Goal: Task Accomplishment & Management: Complete application form

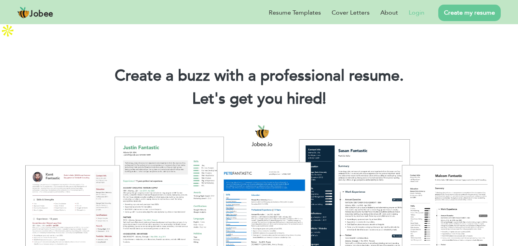
click at [415, 11] on link "Login" at bounding box center [417, 12] width 16 height 9
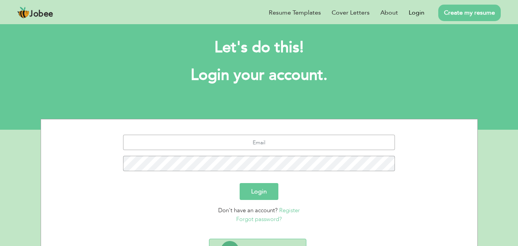
scroll to position [45, 0]
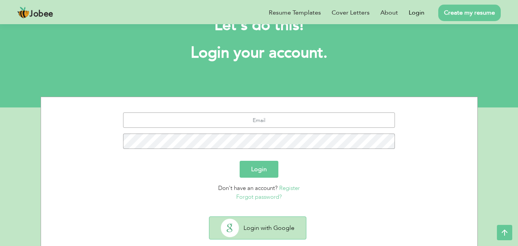
click at [275, 217] on button "Login with Google" at bounding box center [257, 228] width 97 height 22
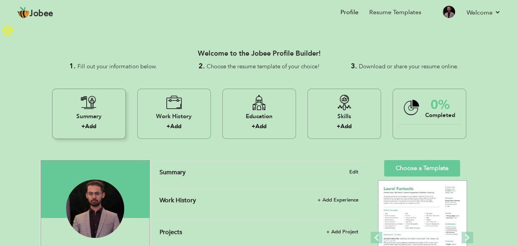
click at [92, 95] on icon at bounding box center [89, 102] width 16 height 15
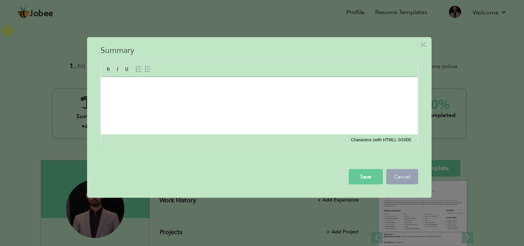
click at [398, 181] on button "Cancel" at bounding box center [402, 176] width 32 height 15
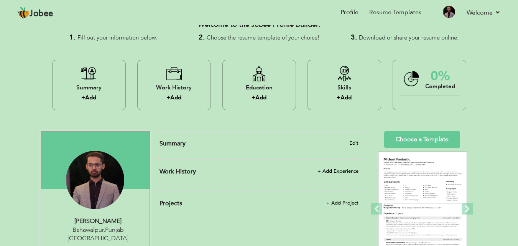
scroll to position [77, 0]
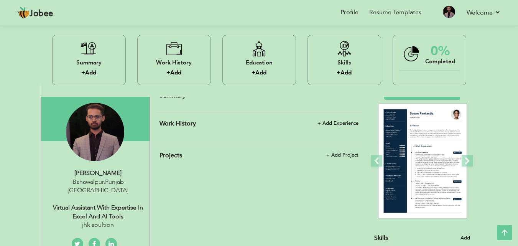
drag, startPoint x: 50, startPoint y: 176, endPoint x: 126, endPoint y: 189, distance: 76.6
click at [126, 189] on div "usman waheed Bahawalpur , Punjab Pakistan Virtual Assistant with Expertise in E…" at bounding box center [95, 199] width 109 height 61
type input "usman"
type input "waheed"
type input "03036755297"
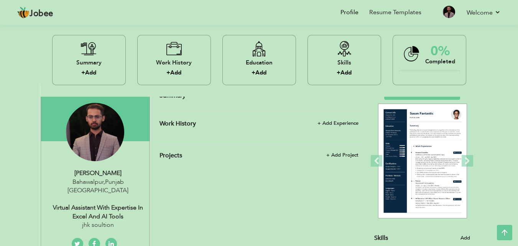
select select "number:166"
type input "[GEOGRAPHIC_DATA]"
type input "Bahawalpur"
select select "number:5"
type input "jhk soultion"
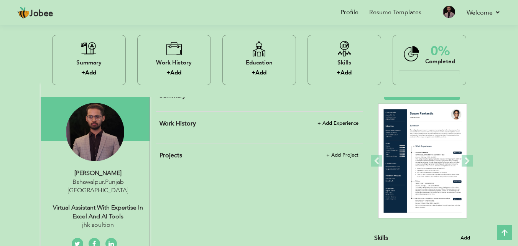
type input "Virtual Assistant with Expertise in Excel and AI Tools"
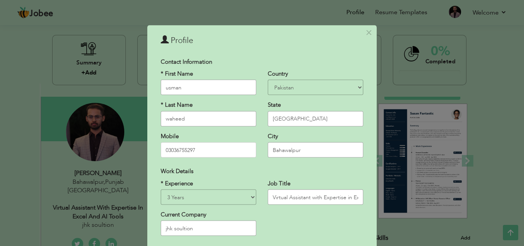
click at [230, 10] on div "× Profile Contact Information * First Name usman * Last Name waheed" at bounding box center [262, 123] width 524 height 246
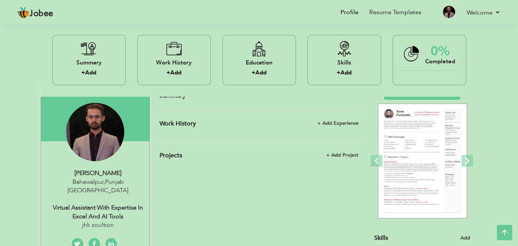
drag, startPoint x: 49, startPoint y: 179, endPoint x: 122, endPoint y: 188, distance: 73.5
click at [122, 203] on div "Virtual Assistant with Expertise in Excel and AI Tools" at bounding box center [98, 212] width 103 height 18
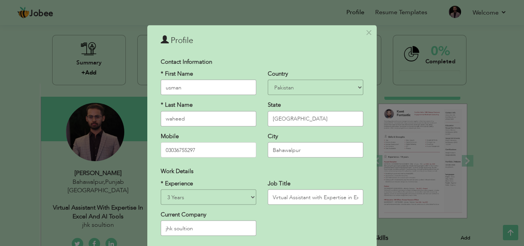
click at [26, 84] on div "× Profile Contact Information * First Name usman * Last Name waheed" at bounding box center [262, 123] width 524 height 246
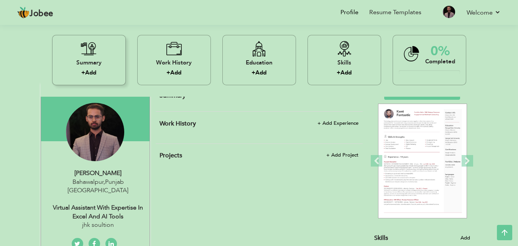
click at [93, 53] on icon at bounding box center [89, 48] width 16 height 15
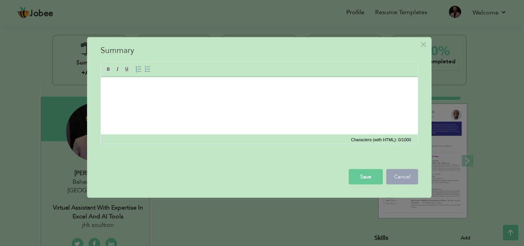
click at [394, 176] on button "Cancel" at bounding box center [402, 176] width 32 height 15
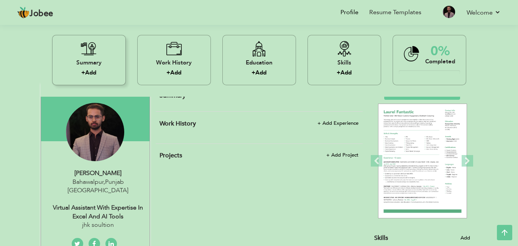
click at [86, 40] on div "Summary + Add" at bounding box center [89, 60] width 74 height 50
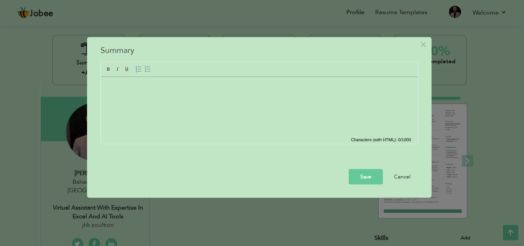
click at [152, 77] on html at bounding box center [259, 77] width 317 height 0
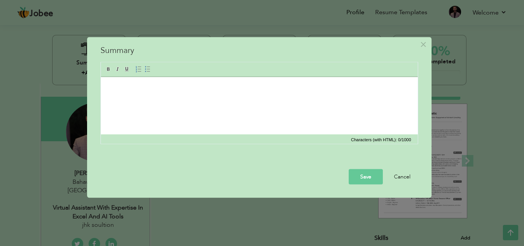
click at [134, 97] on html at bounding box center [259, 88] width 317 height 23
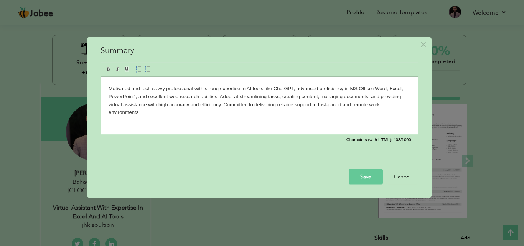
click at [327, 105] on body "Motivated and tech savvy professional with strong expertise in AI tools like Ch…" at bounding box center [259, 100] width 302 height 32
click at [151, 117] on html "Motivated and tech savvy professional with strong expertise in AI tools like Ch…" at bounding box center [259, 100] width 317 height 47
click at [365, 177] on button "Save" at bounding box center [366, 176] width 34 height 15
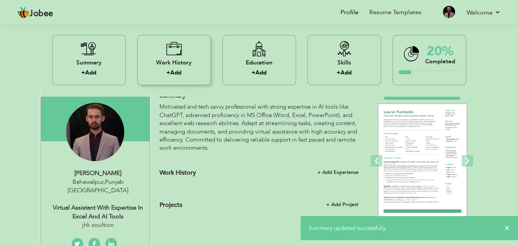
click at [185, 51] on div "Work History + Add" at bounding box center [174, 60] width 74 height 50
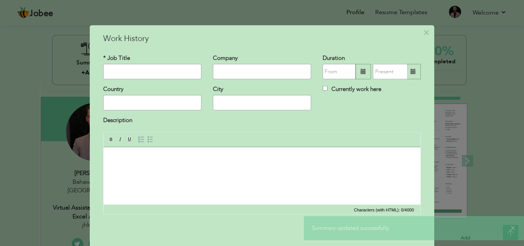
click at [133, 71] on input "text" at bounding box center [152, 71] width 98 height 15
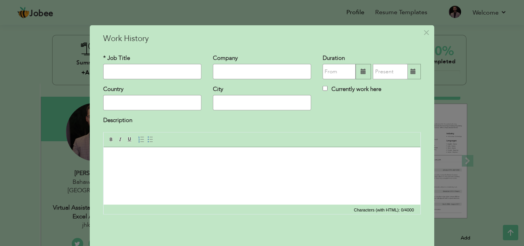
paste input "virtual assistant"
type input "virtual assistant"
click at [257, 70] on input "text" at bounding box center [262, 71] width 98 height 15
type input "JHK Solution"
click at [140, 105] on input "text" at bounding box center [152, 102] width 98 height 15
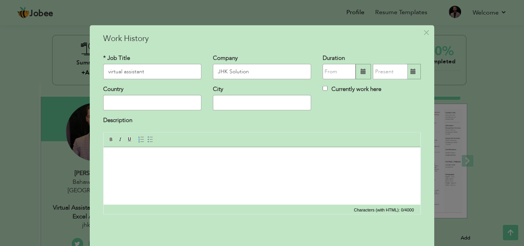
type input "[GEOGRAPHIC_DATA]"
type input "Bahawalpur"
type input "08/2025"
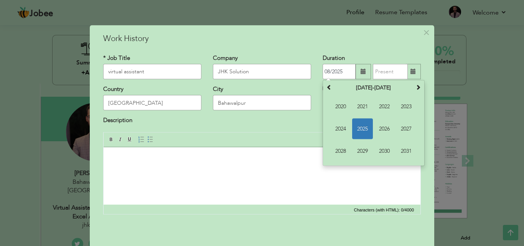
click at [332, 72] on input "08/2025" at bounding box center [339, 71] width 33 height 15
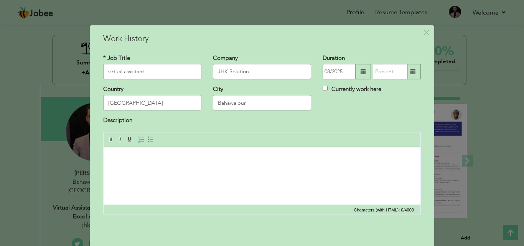
drag, startPoint x: 133, startPoint y: 69, endPoint x: 101, endPoint y: 69, distance: 32.2
click at [103, 69] on input "virtual assistant" at bounding box center [152, 71] width 98 height 15
click at [423, 34] on span "×" at bounding box center [426, 32] width 7 height 14
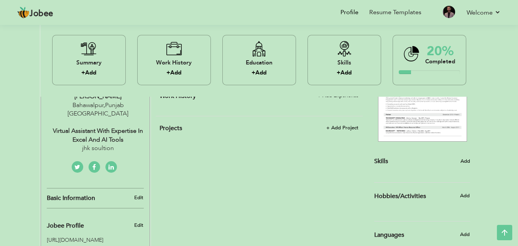
scroll to position [115, 0]
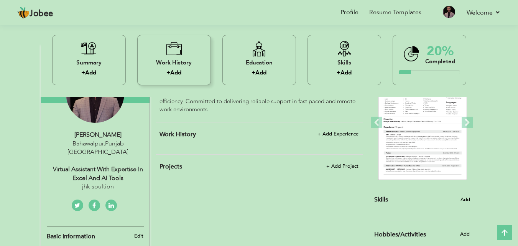
click at [175, 59] on div "Work History" at bounding box center [173, 62] width 61 height 8
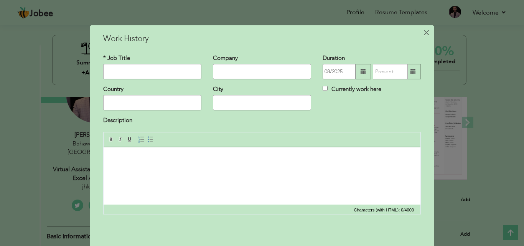
click at [423, 33] on span "×" at bounding box center [426, 32] width 7 height 14
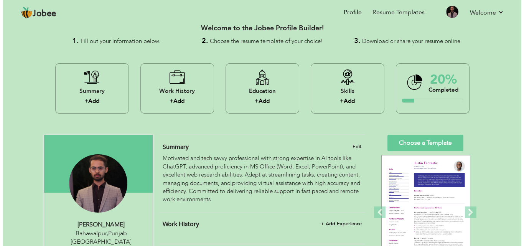
scroll to position [38, 0]
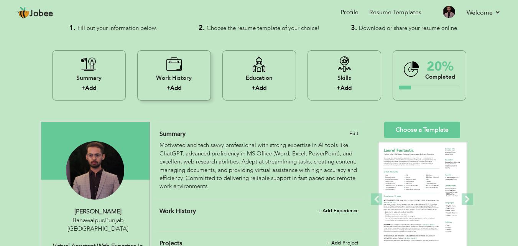
click at [169, 56] on icon at bounding box center [174, 63] width 16 height 15
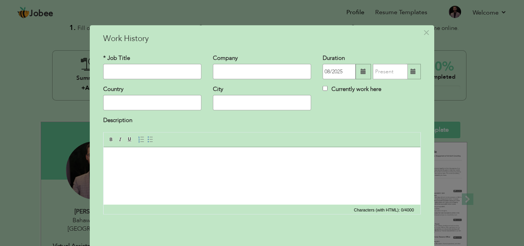
type input "C"
type input "Virtual Assistant"
click at [425, 34] on span "×" at bounding box center [426, 32] width 7 height 14
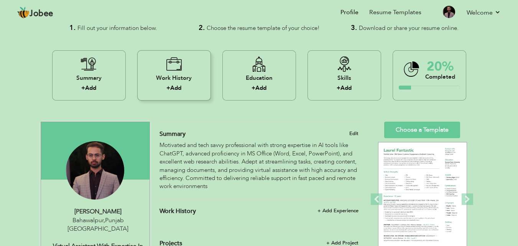
click at [171, 56] on icon at bounding box center [174, 63] width 16 height 15
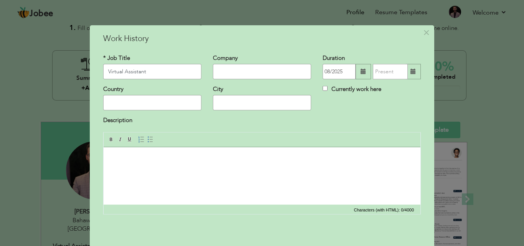
type input "Virtual Assistant"
click at [234, 71] on input "text" at bounding box center [262, 71] width 98 height 15
type input "j"
type input "Jhk Solution"
click at [114, 106] on input "text" at bounding box center [152, 102] width 98 height 15
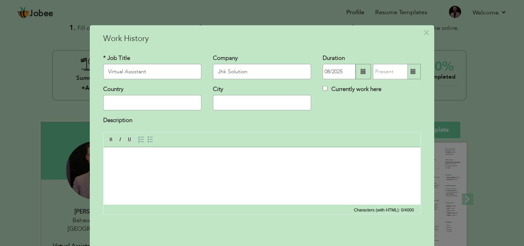
type input "[GEOGRAPHIC_DATA]"
type input "Bahawalpur"
click at [351, 73] on input "08/2025" at bounding box center [339, 71] width 33 height 15
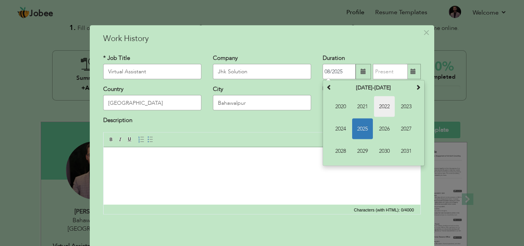
click at [384, 109] on span "2022" at bounding box center [384, 106] width 21 height 21
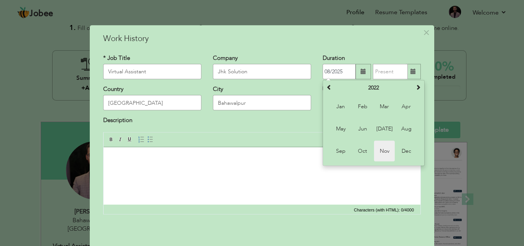
click at [381, 149] on span "Nov" at bounding box center [384, 151] width 21 height 21
type input "11/2022"
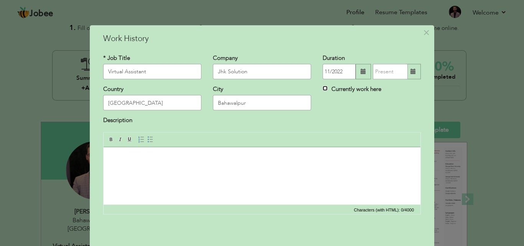
click at [323, 88] on input "Currently work here" at bounding box center [325, 88] width 5 height 5
checkbox input "true"
click at [344, 77] on input "11/2022" at bounding box center [339, 71] width 33 height 15
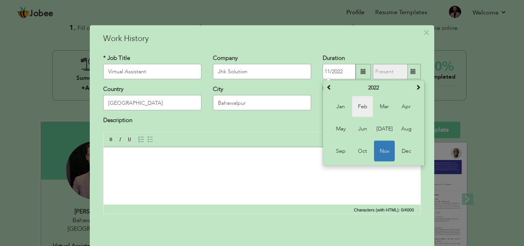
click at [363, 108] on span "Feb" at bounding box center [362, 106] width 21 height 21
type input "02/2022"
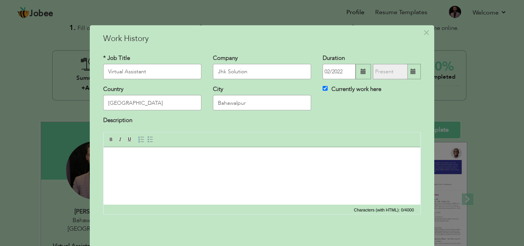
scroll to position [30, 0]
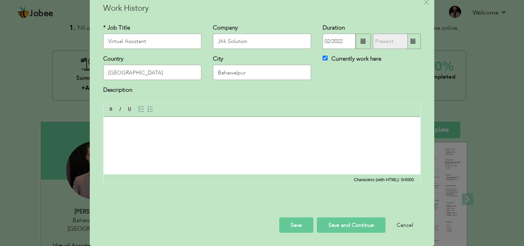
click at [186, 126] on body at bounding box center [262, 128] width 302 height 8
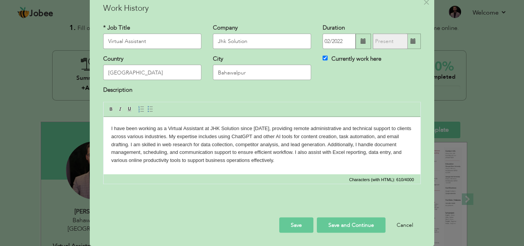
click at [298, 221] on button "Save" at bounding box center [296, 224] width 34 height 15
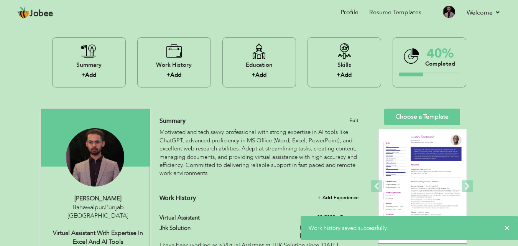
scroll to position [0, 0]
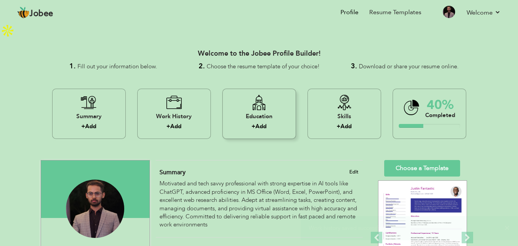
click at [255, 95] on div "Education + Add" at bounding box center [260, 114] width 74 height 50
radio input "true"
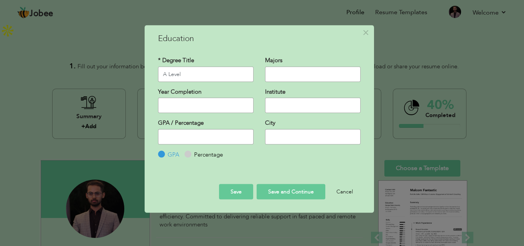
type input "A Level"
click at [187, 108] on input "2025" at bounding box center [206, 105] width 96 height 15
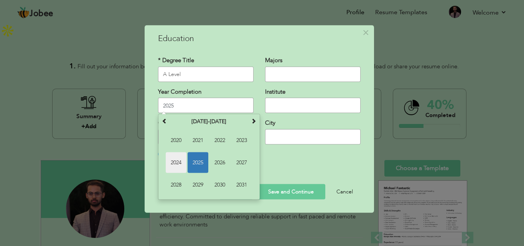
click at [180, 171] on span "2024" at bounding box center [176, 162] width 21 height 21
type input "2024"
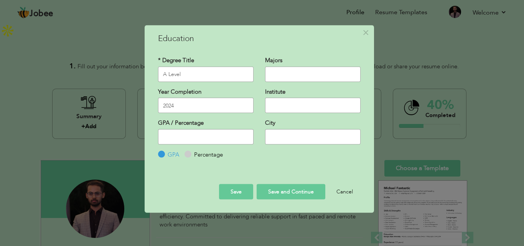
click at [302, 75] on input "text" at bounding box center [313, 73] width 96 height 15
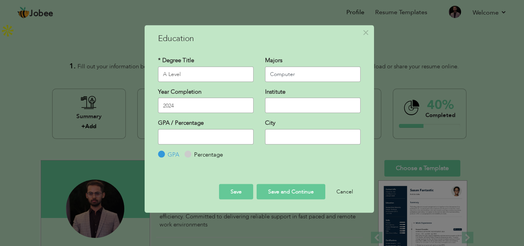
type input "Computer"
click at [187, 139] on input "number" at bounding box center [206, 136] width 96 height 15
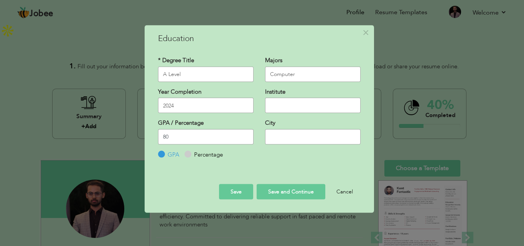
type input "80"
click at [188, 154] on input "Percentage" at bounding box center [187, 154] width 5 height 5
radio input "true"
click at [276, 105] on input "text" at bounding box center [313, 105] width 96 height 15
type input "Beaconhouse school system"
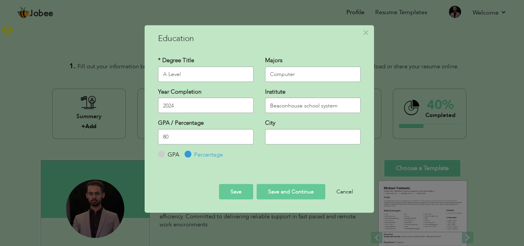
click at [283, 138] on input "text" at bounding box center [313, 136] width 96 height 15
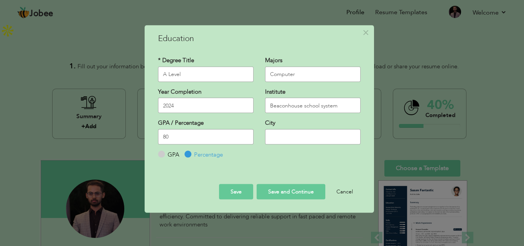
type input "Bahawalpur"
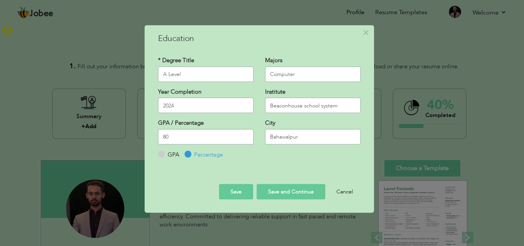
click at [234, 190] on button "Save" at bounding box center [236, 191] width 34 height 15
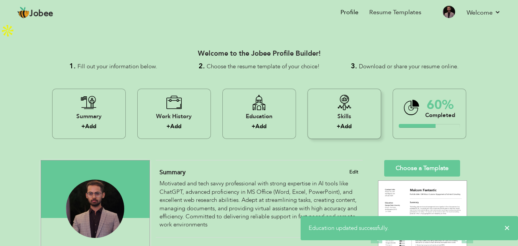
click at [347, 112] on div "Skills" at bounding box center [344, 116] width 61 height 8
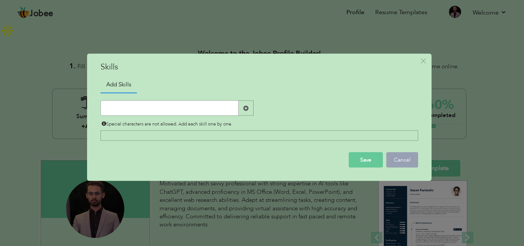
click at [403, 162] on button "Cancel" at bounding box center [402, 159] width 32 height 15
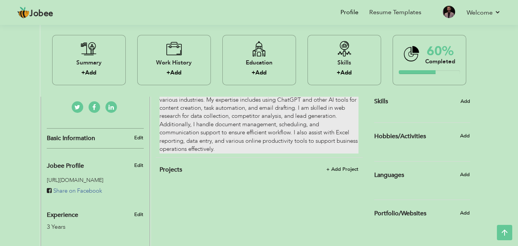
scroll to position [230, 0]
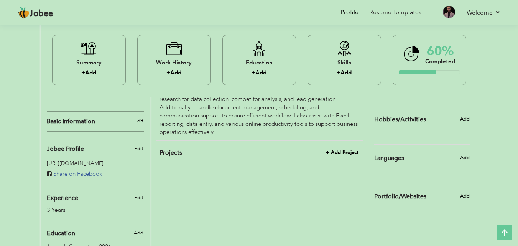
click at [340, 150] on span "+ Add Project" at bounding box center [342, 152] width 33 height 5
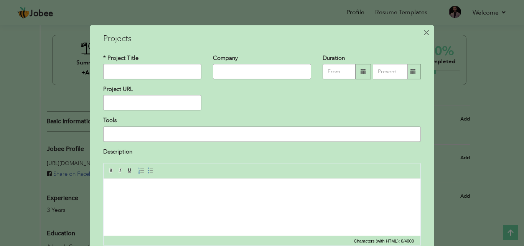
click at [424, 35] on span "×" at bounding box center [426, 32] width 7 height 14
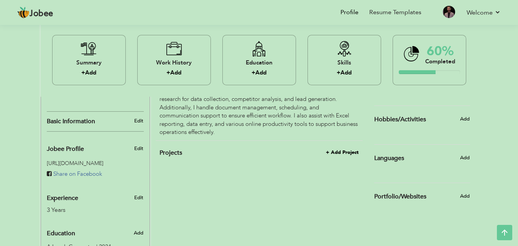
click at [337, 150] on span "+ Add Project" at bounding box center [342, 152] width 33 height 5
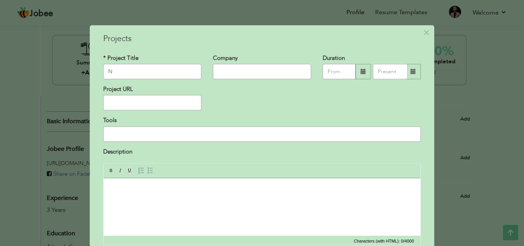
type input "N"
paste input "Net Zero Insights Data Setup & Research Project"
type input "Net Zero Insights Data Setup & Research Project"
click at [239, 72] on input "text" at bounding box center [262, 71] width 98 height 15
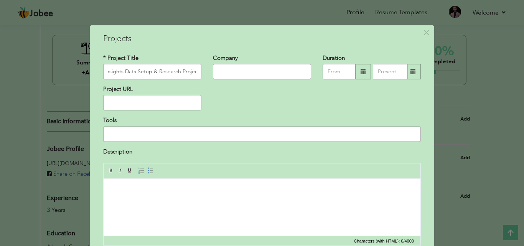
scroll to position [0, 0]
type input "J"
type input "JHK Solution"
click at [332, 72] on input "text" at bounding box center [339, 71] width 33 height 15
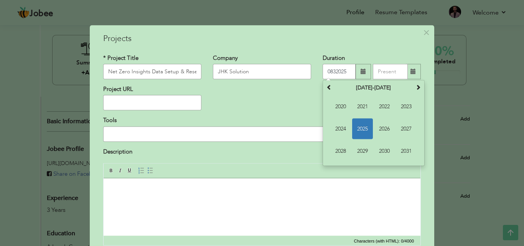
click at [329, 71] on input "0832025" at bounding box center [339, 71] width 33 height 15
click at [385, 64] on input "text" at bounding box center [390, 71] width 35 height 15
type input "03/2025"
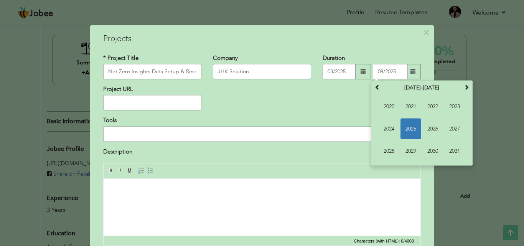
click at [362, 69] on span at bounding box center [363, 71] width 5 height 5
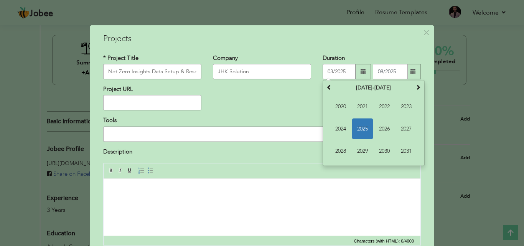
click at [395, 73] on input "08/2025" at bounding box center [390, 71] width 35 height 15
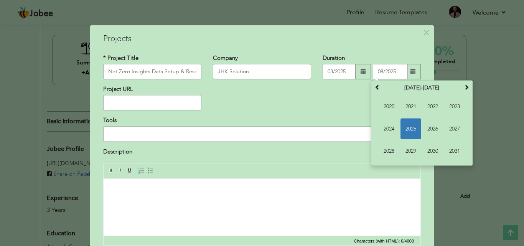
click at [405, 58] on div "Duration 03/2025 08/2025 August 2025 Su Mo Tu We Th Fr Sa 27 28 29 30 31 1 2 3 …" at bounding box center [372, 66] width 98 height 25
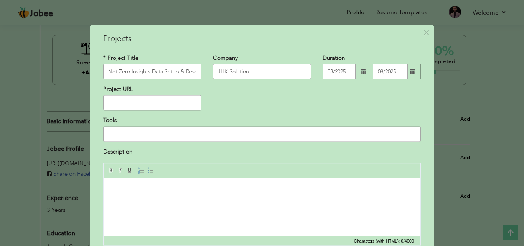
click at [410, 70] on span at bounding box center [412, 71] width 5 height 5
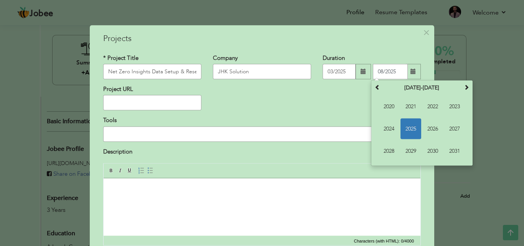
click at [387, 70] on input "08/2025" at bounding box center [390, 71] width 35 height 15
click at [380, 71] on input "08/2025" at bounding box center [390, 71] width 35 height 15
type input "06/2025"
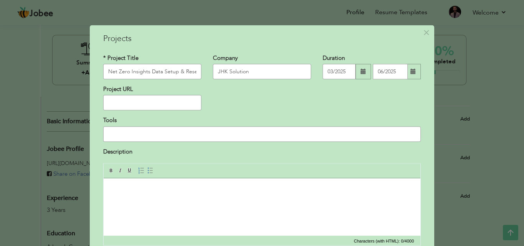
drag, startPoint x: 155, startPoint y: 94, endPoint x: 152, endPoint y: 103, distance: 8.9
click at [155, 95] on div "Project URL" at bounding box center [152, 97] width 98 height 25
click at [152, 103] on input "text" at bounding box center [152, 102] width 98 height 15
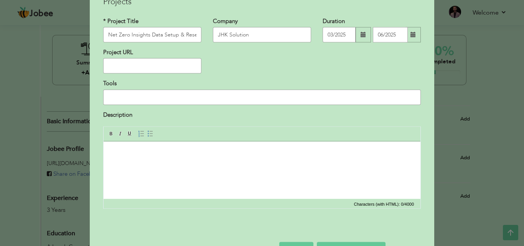
scroll to position [23, 0]
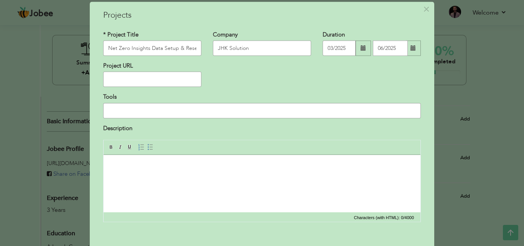
click at [168, 81] on input "text" at bounding box center [152, 79] width 98 height 15
click at [168, 80] on input "text" at bounding box center [152, 79] width 98 height 15
paste input "[URL][DOMAIN_NAME]"
click at [260, 91] on div "Project URL https://netzeroinsights.com/" at bounding box center [261, 77] width 329 height 31
click at [200, 105] on input at bounding box center [262, 110] width 318 height 15
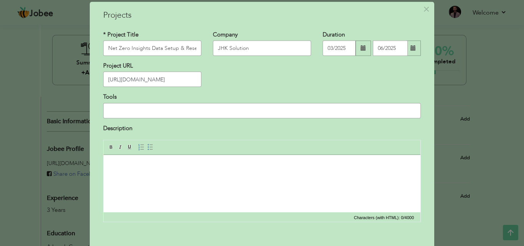
click at [145, 79] on input "[URL][DOMAIN_NAME]" at bounding box center [152, 79] width 98 height 15
drag, startPoint x: 145, startPoint y: 79, endPoint x: 162, endPoint y: 79, distance: 17.3
click at [162, 79] on input "[URL][DOMAIN_NAME]" at bounding box center [152, 79] width 98 height 15
click at [150, 79] on input "[URL][DOMAIN_NAME]" at bounding box center [152, 79] width 98 height 15
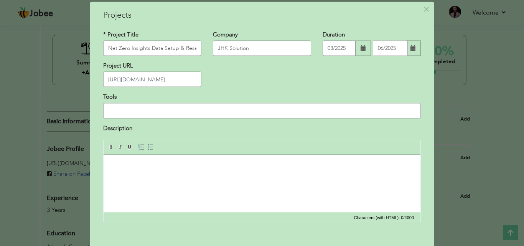
paste input "[URL][DOMAIN_NAME]"
type input "[URL][DOMAIN_NAME]"
click at [148, 81] on input "[URL][DOMAIN_NAME]" at bounding box center [152, 79] width 98 height 15
drag, startPoint x: 148, startPoint y: 81, endPoint x: 166, endPoint y: 79, distance: 17.8
click at [166, 79] on input "[URL][DOMAIN_NAME]" at bounding box center [152, 79] width 98 height 15
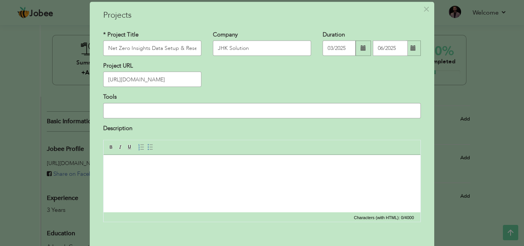
drag, startPoint x: 163, startPoint y: 78, endPoint x: 125, endPoint y: 111, distance: 50.9
click at [125, 111] on input at bounding box center [262, 110] width 318 height 15
click at [127, 111] on input at bounding box center [262, 110] width 318 height 15
click at [216, 178] on html at bounding box center [262, 166] width 317 height 23
click at [221, 108] on input "Chat GPT - Crunch Base - Net Zero Insights" at bounding box center [262, 110] width 318 height 15
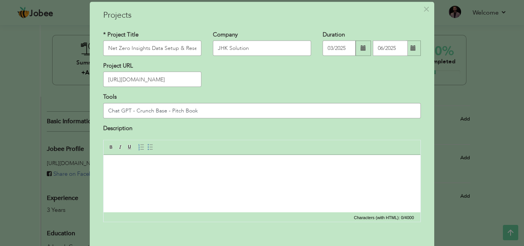
type input "Chat GPT - Crunch Base - Pitch Book"
click at [177, 178] on html at bounding box center [262, 166] width 317 height 23
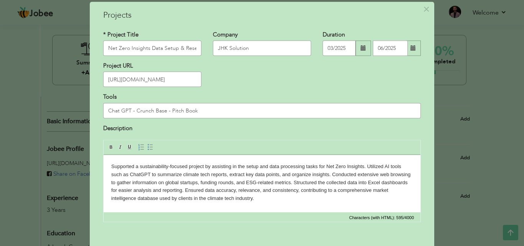
click at [451, 189] on div "× Projects * Project Title Net Zero Insights Data Setup & Research Project Comp…" at bounding box center [262, 123] width 524 height 246
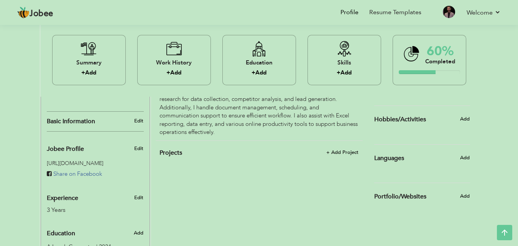
click at [343, 149] on h4 "Projects + Add Project" at bounding box center [259, 153] width 199 height 8
click at [343, 150] on span "+ Add Project" at bounding box center [342, 152] width 33 height 5
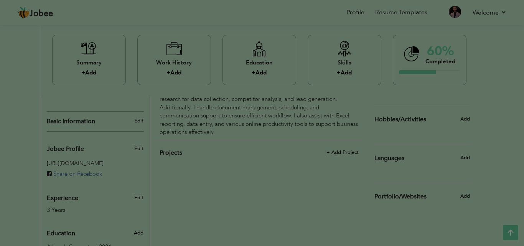
scroll to position [0, 0]
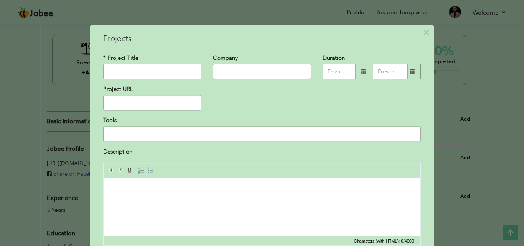
paste input "Net Zero Insights Data Setup & Research Project"
type input "Net Zero Insights Data Setup & Research Project"
click at [217, 71] on input "text" at bounding box center [262, 71] width 98 height 15
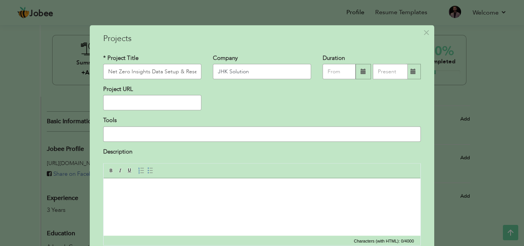
type input "JHK Solution"
click at [136, 101] on input "text" at bounding box center [152, 102] width 98 height 15
paste input "[URL][DOMAIN_NAME]"
type input "[URL][DOMAIN_NAME]"
click at [331, 71] on input "text" at bounding box center [339, 71] width 33 height 15
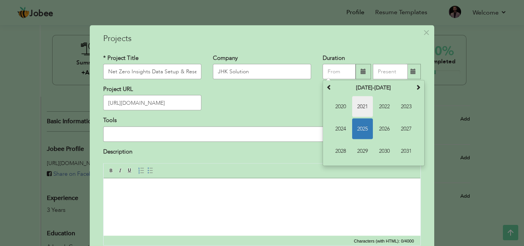
type input "03/2025"
click at [376, 72] on input "text" at bounding box center [390, 71] width 35 height 15
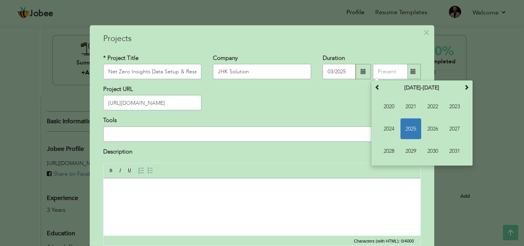
type input "06/2025"
click at [158, 134] on input at bounding box center [262, 133] width 318 height 15
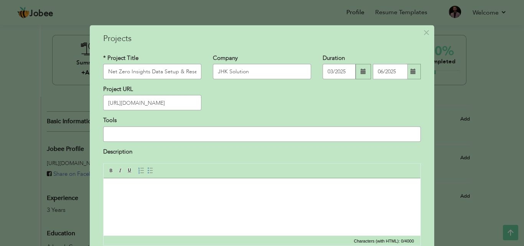
type input "Chat GPT - Crunch Base - Pitch Book"
click at [126, 191] on body at bounding box center [262, 190] width 302 height 8
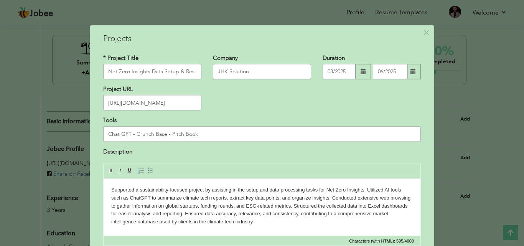
click at [170, 190] on body "Supported a sustainability-focused project by assisting in the setup and data p…" at bounding box center [262, 206] width 302 height 40
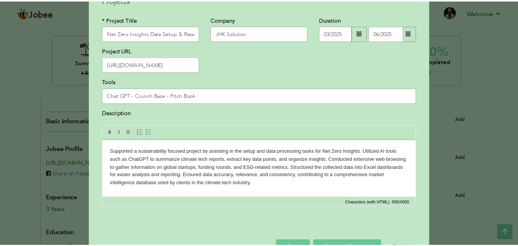
scroll to position [62, 0]
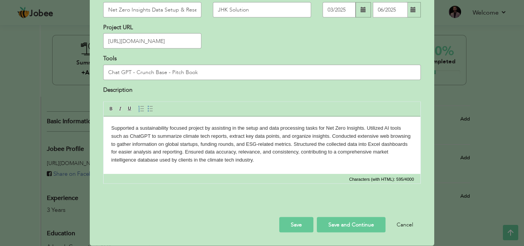
click at [289, 226] on button "Save" at bounding box center [296, 224] width 34 height 15
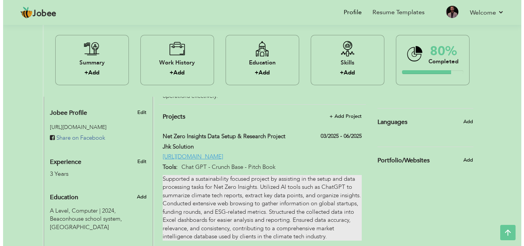
scroll to position [255, 0]
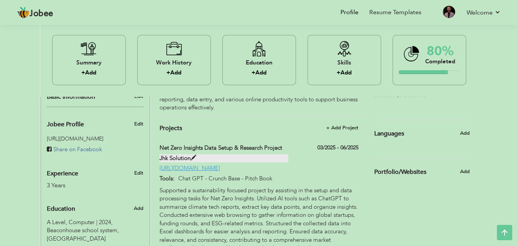
click at [191, 155] on span at bounding box center [194, 158] width 6 height 6
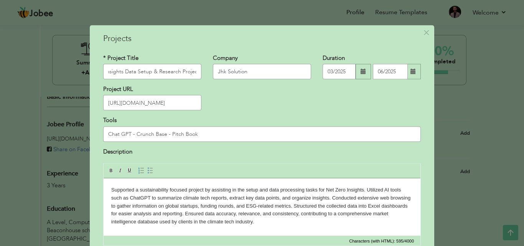
scroll to position [0, 0]
click at [222, 71] on input "Jhk Solution" at bounding box center [262, 71] width 98 height 15
click at [247, 69] on input "Jhk Solution" at bounding box center [262, 71] width 98 height 15
type input "J"
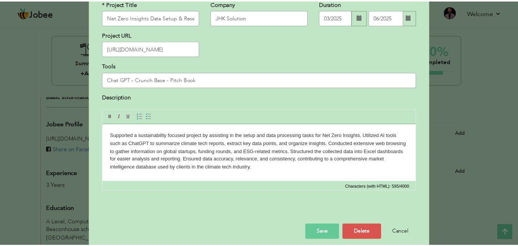
scroll to position [62, 0]
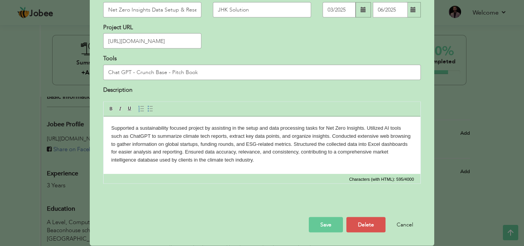
click at [327, 224] on button "Save" at bounding box center [326, 224] width 34 height 15
type input "Jhk Solution"
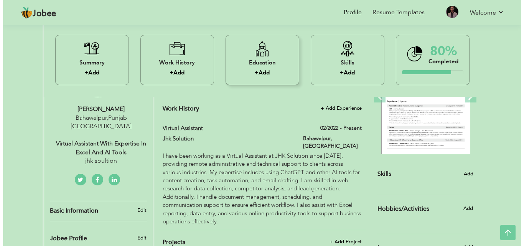
scroll to position [192, 0]
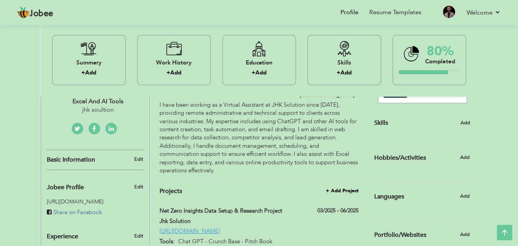
click at [335, 188] on span "+ Add Project" at bounding box center [342, 190] width 33 height 5
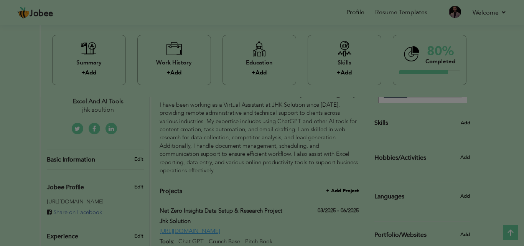
scroll to position [0, 0]
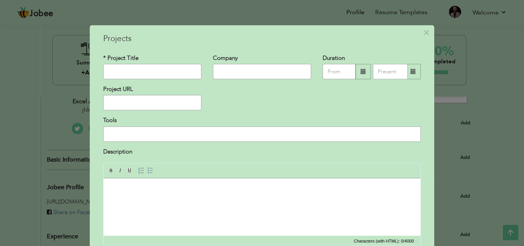
paste input "European Shipping Companies Data Collection & Employee Verification"
type input "European Shipping Companies Data Collection & Employee Verification"
click at [233, 72] on input "text" at bounding box center [262, 71] width 98 height 15
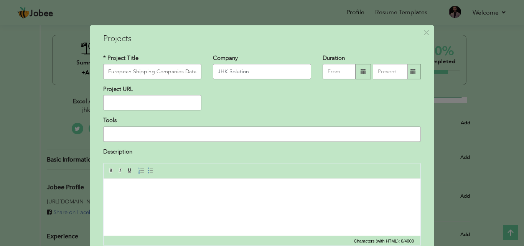
type input "JHK Solution"
click at [332, 72] on input "text" at bounding box center [339, 71] width 33 height 15
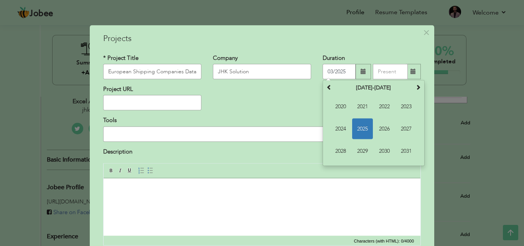
click at [330, 70] on input "03/2025" at bounding box center [339, 71] width 33 height 15
click at [382, 71] on input "text" at bounding box center [390, 71] width 35 height 15
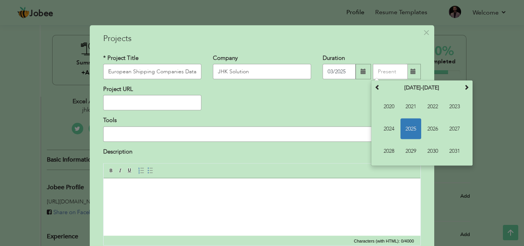
click at [330, 70] on input "03/2025" at bounding box center [339, 71] width 33 height 15
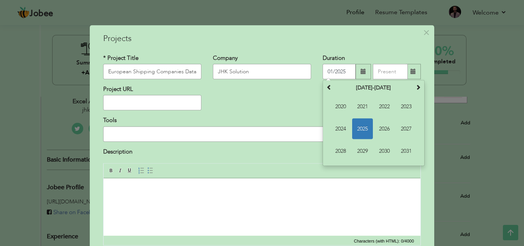
type input "01/2025"
click at [385, 74] on input "text" at bounding box center [390, 71] width 35 height 15
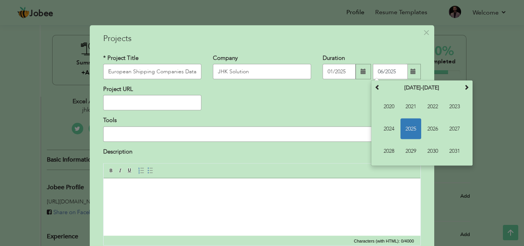
click at [379, 71] on input "06/2025" at bounding box center [390, 71] width 35 height 15
click at [381, 70] on input "06/2025" at bounding box center [390, 71] width 35 height 15
type input "02/2025"
click at [391, 47] on div "× Projects * Project Title European Shipping Companies Data Collection & Employ…" at bounding box center [262, 166] width 345 height 283
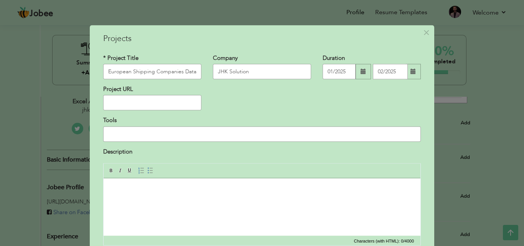
click at [138, 137] on input at bounding box center [262, 133] width 318 height 15
click at [129, 193] on body at bounding box center [262, 190] width 302 height 8
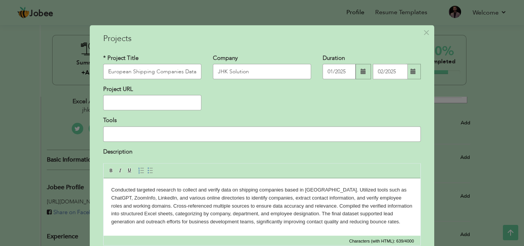
click at [119, 134] on input at bounding box center [262, 133] width 318 height 15
drag, startPoint x: 133, startPoint y: 132, endPoint x: 163, endPoint y: 135, distance: 30.0
click at [162, 135] on input "Chat GPT - Crunch Base - Pitch Book" at bounding box center [262, 133] width 318 height 15
drag, startPoint x: 160, startPoint y: 134, endPoint x: 186, endPoint y: 135, distance: 25.7
click at [186, 135] on input "Chat GPT - Zoominfo - Pitch Book" at bounding box center [262, 133] width 318 height 15
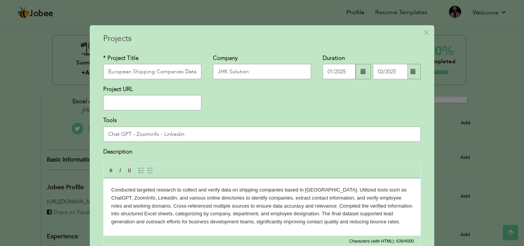
type input "Chat GPT - Zoominfo - Linkedin"
click at [135, 102] on input "text" at bounding box center [152, 102] width 98 height 15
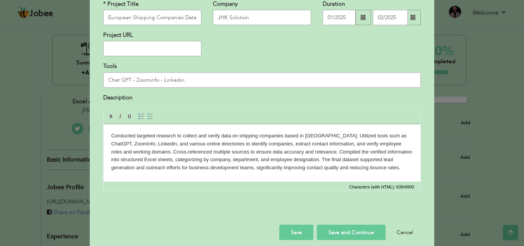
scroll to position [62, 0]
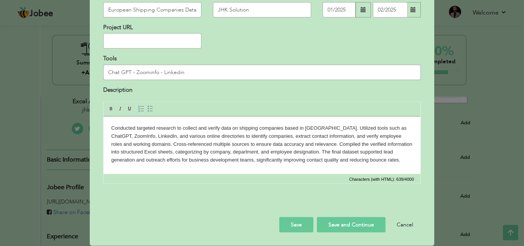
click at [293, 227] on button "Save" at bounding box center [296, 224] width 34 height 15
type input "Jhk Solution"
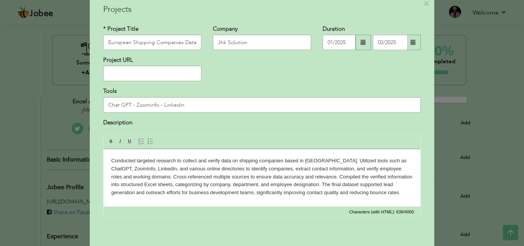
scroll to position [0, 0]
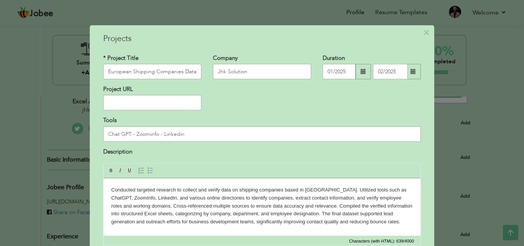
click at [130, 101] on input "text" at bounding box center [152, 102] width 98 height 15
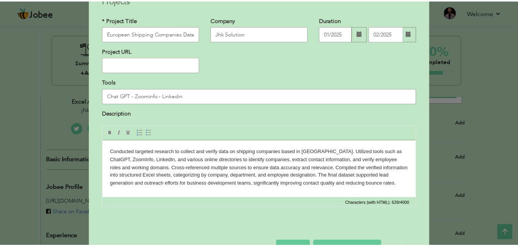
scroll to position [62, 0]
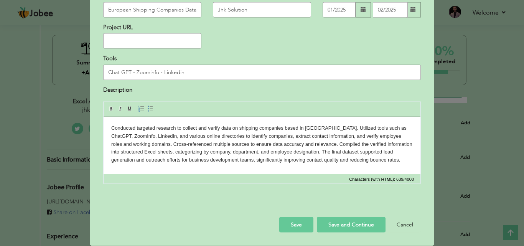
click at [290, 219] on button "Save" at bounding box center [296, 224] width 34 height 15
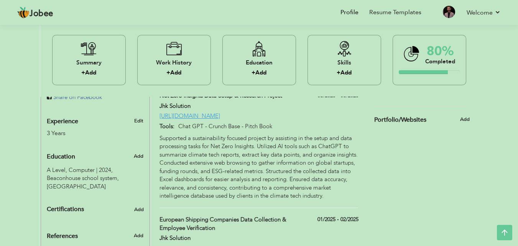
scroll to position [345, 0]
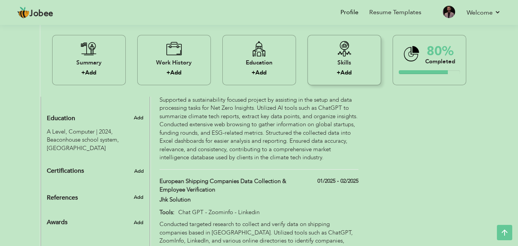
click at [337, 55] on icon at bounding box center [344, 48] width 15 height 15
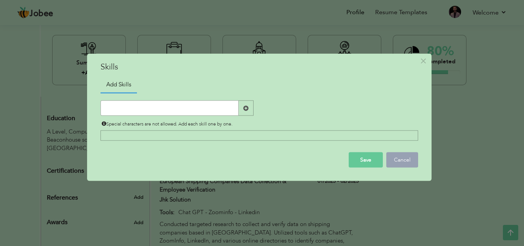
click at [405, 161] on button "Cancel" at bounding box center [402, 159] width 32 height 15
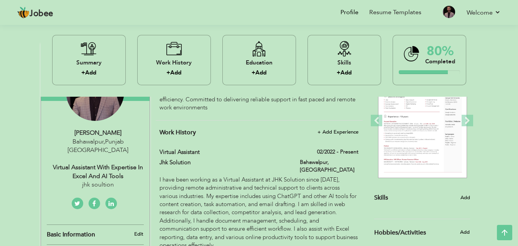
scroll to position [115, 0]
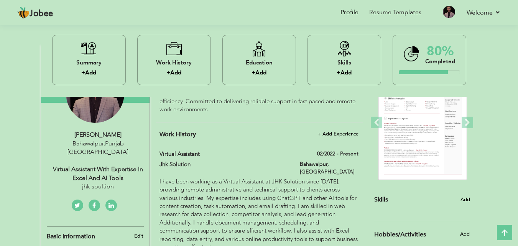
drag, startPoint x: 69, startPoint y: 142, endPoint x: 90, endPoint y: 144, distance: 21.2
click at [90, 144] on div "usman waheed Bahawalpur , Punjab Pakistan Virtual Assistant with Expertise in E…" at bounding box center [95, 160] width 109 height 61
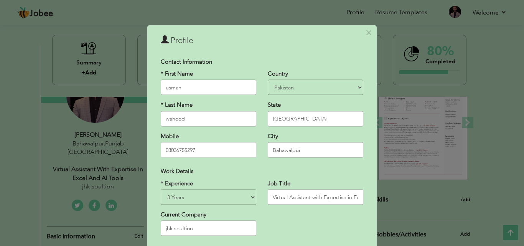
click at [22, 119] on div "× Profile Contact Information * First Name usman * Last Name waheed" at bounding box center [262, 123] width 524 height 246
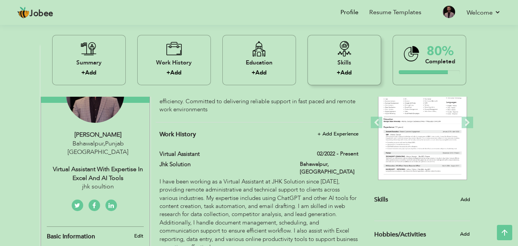
click at [348, 58] on div "Skills + Add" at bounding box center [345, 60] width 74 height 50
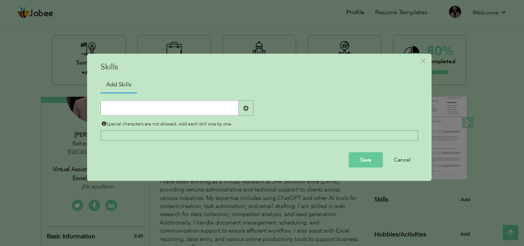
paste input "Virtual Assistance Skillset"
type input "Virtual Assistance Skillset"
click at [245, 108] on span at bounding box center [245, 107] width 5 height 5
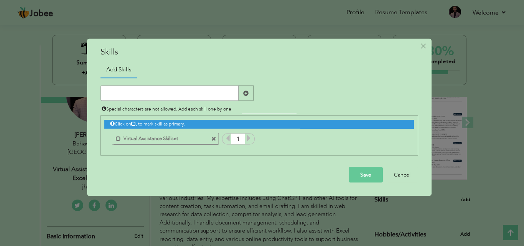
click at [137, 95] on input "text" at bounding box center [170, 93] width 138 height 15
paste input "Excel & AI Tool Expertise"
type input "Excel & AI Tool Expertise"
paste input "Web Research & Data Collection"
type input "Web Research & Data Collection"
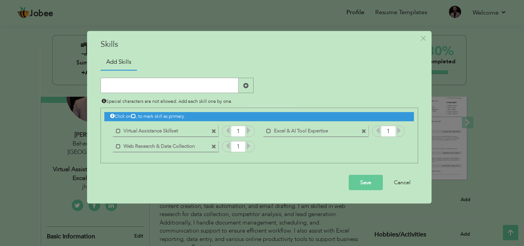
click at [362, 180] on button "Save" at bounding box center [366, 182] width 34 height 15
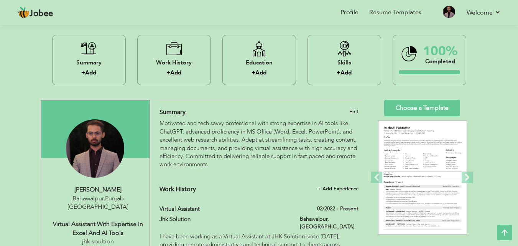
scroll to position [0, 0]
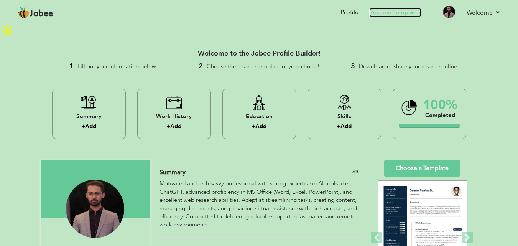
click at [387, 11] on link "Resume Templates" at bounding box center [395, 12] width 52 height 9
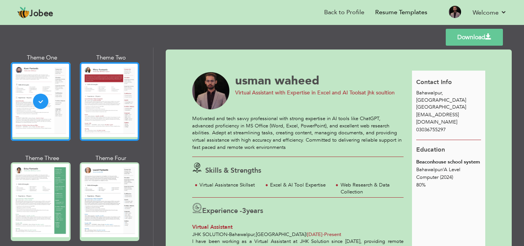
scroll to position [77, 0]
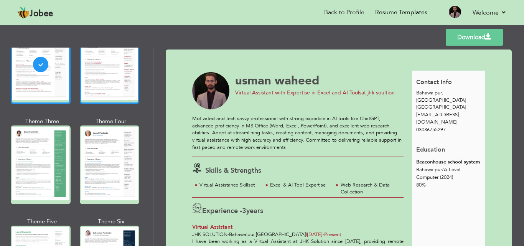
click at [105, 84] on div at bounding box center [110, 64] width 60 height 79
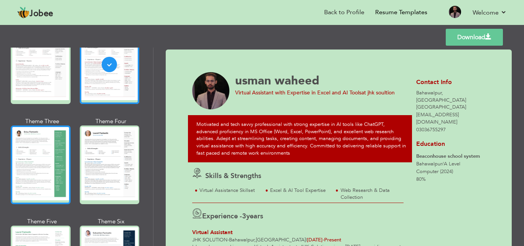
click at [48, 150] on div at bounding box center [41, 164] width 60 height 79
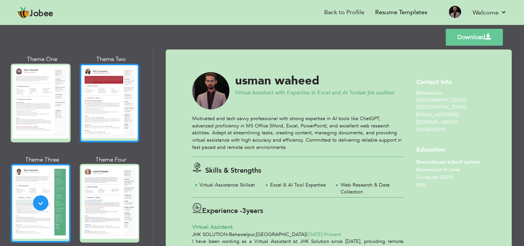
scroll to position [0, 0]
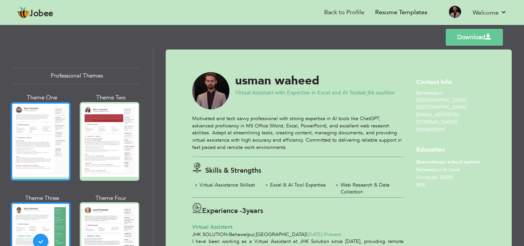
click at [40, 131] on div at bounding box center [41, 141] width 60 height 79
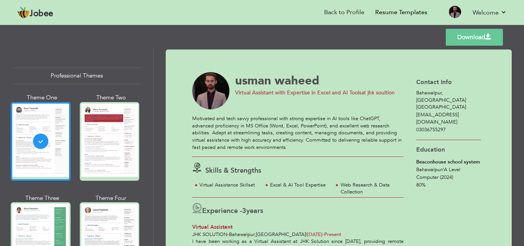
click at [474, 37] on link "Download" at bounding box center [474, 37] width 57 height 17
click at [479, 36] on link "Download" at bounding box center [474, 37] width 57 height 17
click at [480, 38] on link "Download" at bounding box center [474, 37] width 57 height 17
click at [466, 38] on link "Download" at bounding box center [474, 37] width 57 height 17
click at [371, 73] on div "usman waheed" at bounding box center [320, 79] width 171 height 15
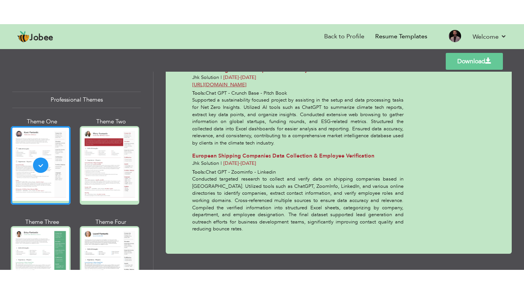
scroll to position [218, 0]
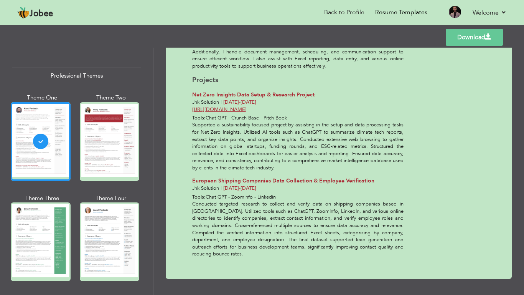
click at [478, 40] on link "Download" at bounding box center [474, 37] width 57 height 17
click at [452, 35] on link "Download" at bounding box center [474, 37] width 57 height 17
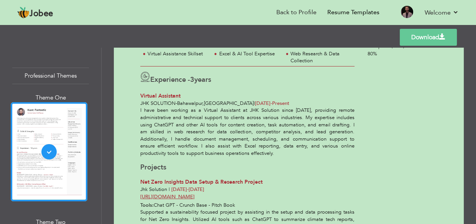
scroll to position [0, 0]
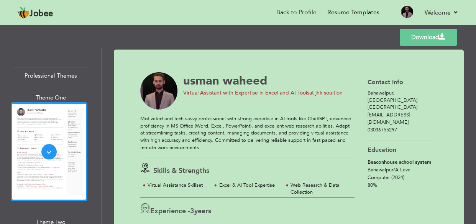
click at [426, 40] on link "Download" at bounding box center [428, 37] width 57 height 17
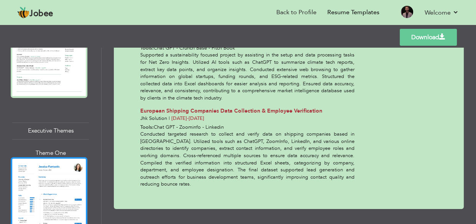
scroll to position [1465, 0]
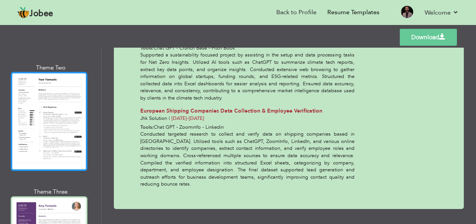
click at [61, 120] on div at bounding box center [49, 121] width 77 height 99
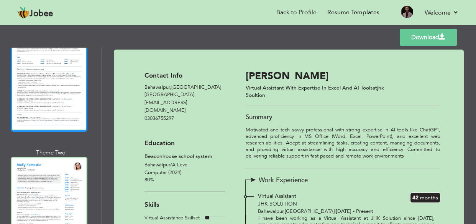
scroll to position [837, 0]
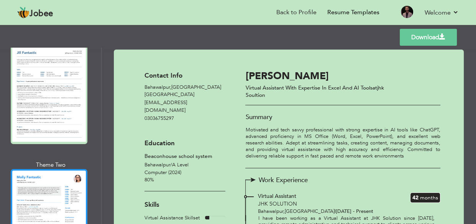
click at [53, 169] on div at bounding box center [49, 218] width 77 height 99
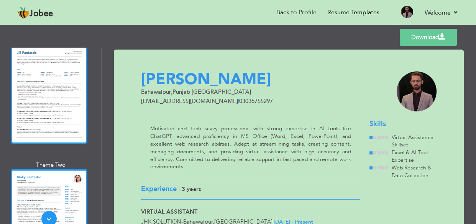
scroll to position [732, 0]
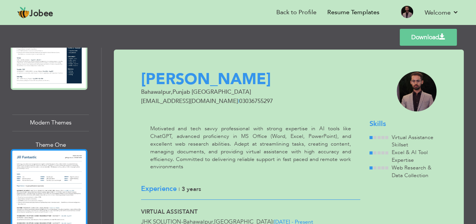
click at [59, 149] on div at bounding box center [49, 198] width 77 height 99
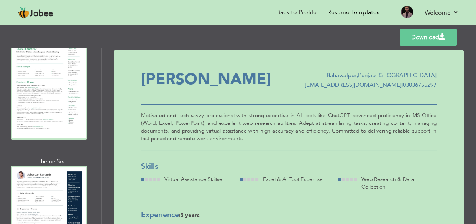
scroll to position [593, 0]
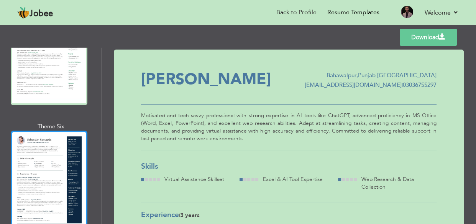
click at [59, 130] on div at bounding box center [49, 179] width 77 height 99
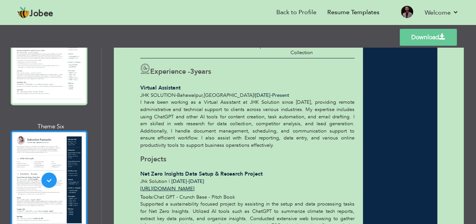
scroll to position [0, 0]
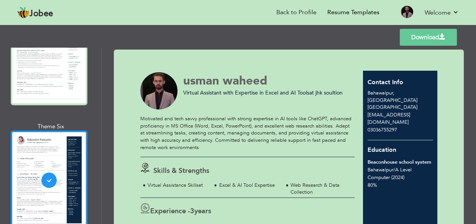
click at [422, 35] on link "Download" at bounding box center [428, 37] width 57 height 17
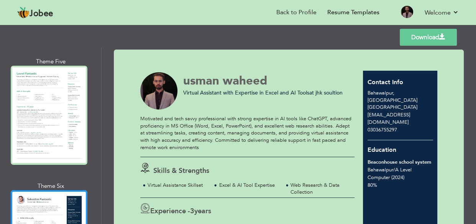
scroll to position [523, 0]
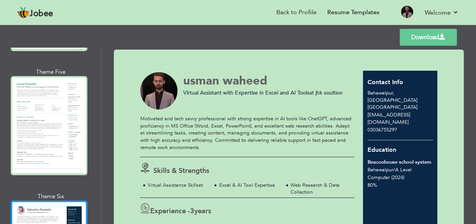
click at [41, 97] on div at bounding box center [49, 125] width 77 height 99
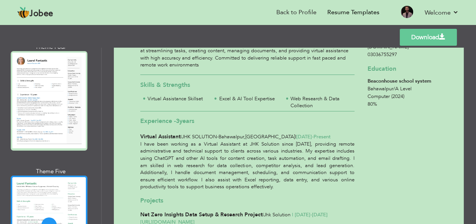
scroll to position [418, 0]
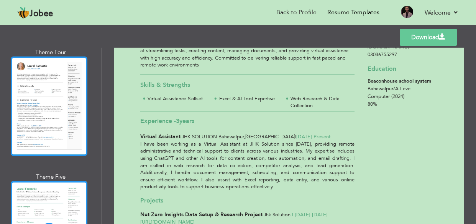
click at [58, 115] on div at bounding box center [49, 105] width 77 height 99
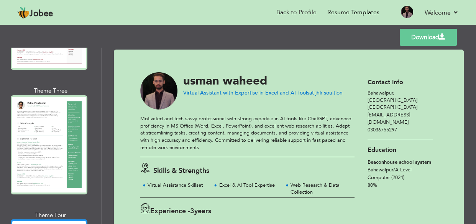
scroll to position [244, 0]
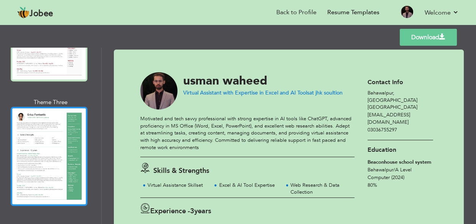
click at [49, 132] on div at bounding box center [49, 156] width 77 height 99
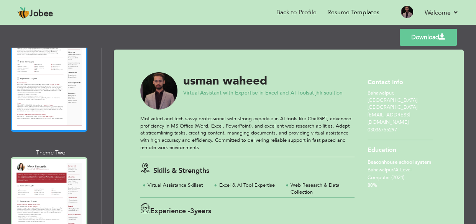
scroll to position [0, 0]
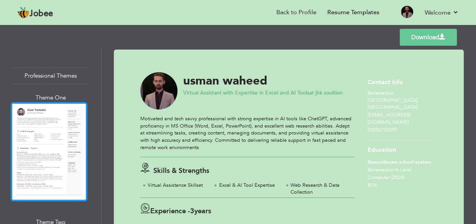
click at [54, 127] on div at bounding box center [49, 151] width 77 height 99
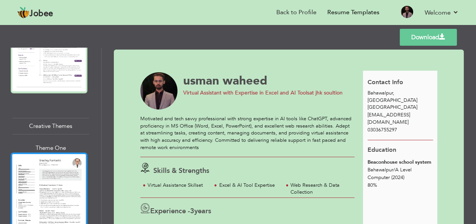
scroll to position [1903, 0]
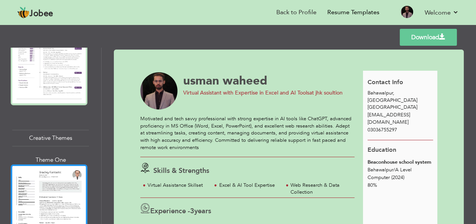
click at [53, 164] on div at bounding box center [49, 213] width 77 height 99
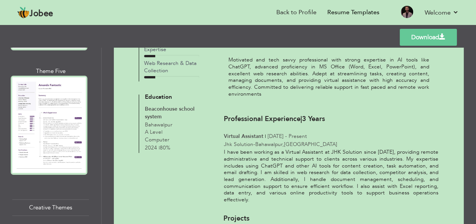
scroll to position [1799, 0]
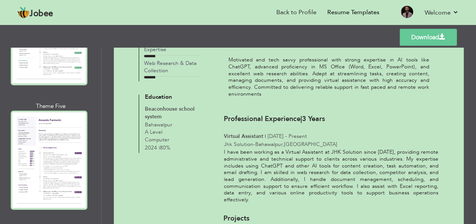
click at [43, 116] on div at bounding box center [49, 159] width 77 height 99
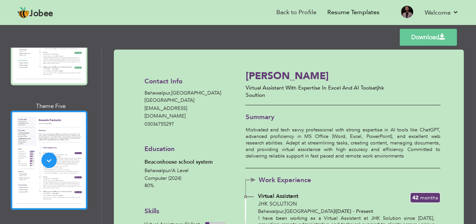
scroll to position [0, 0]
click at [420, 38] on link "Download" at bounding box center [428, 37] width 57 height 17
click at [462, 9] on div "Jobee Back to Profile Resume Templates Resume Templates Cover Letters About My …" at bounding box center [238, 13] width 453 height 21
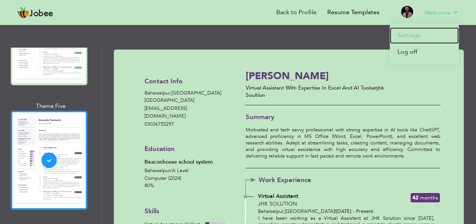
click at [424, 34] on link "Settings" at bounding box center [424, 35] width 69 height 16
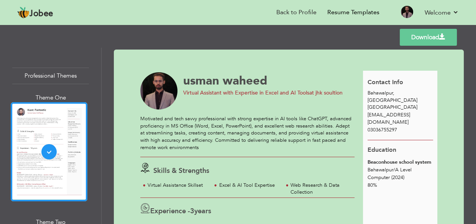
click at [438, 37] on link "Download" at bounding box center [428, 37] width 57 height 17
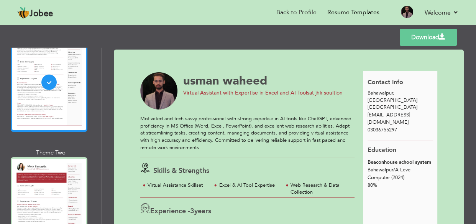
scroll to position [104, 0]
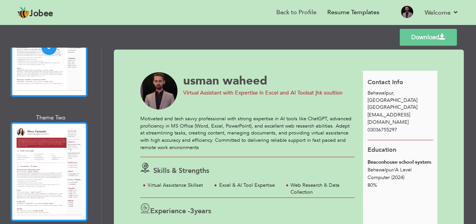
click at [48, 143] on div at bounding box center [49, 171] width 77 height 99
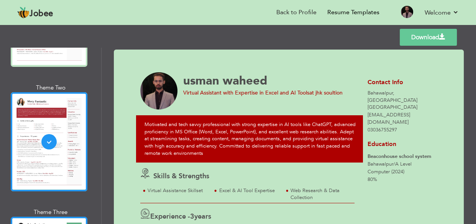
scroll to position [279, 0]
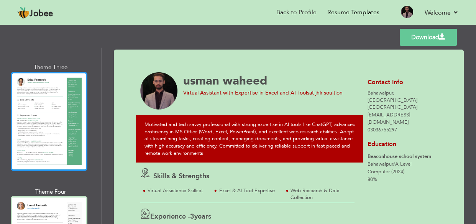
click at [37, 133] on div at bounding box center [49, 121] width 77 height 99
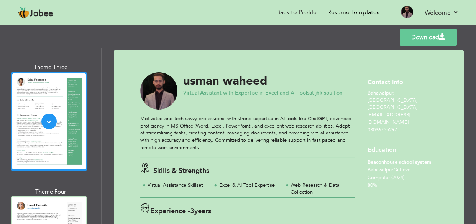
scroll to position [418, 0]
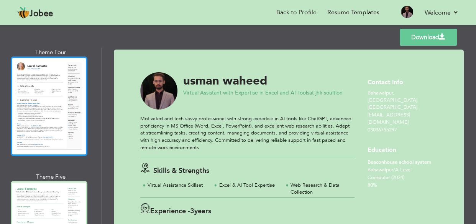
click at [43, 114] on div at bounding box center [49, 105] width 77 height 99
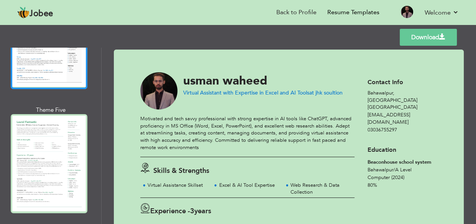
scroll to position [488, 0]
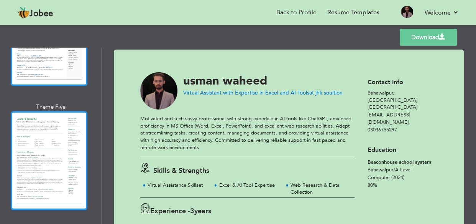
click at [55, 113] on div at bounding box center [49, 160] width 77 height 99
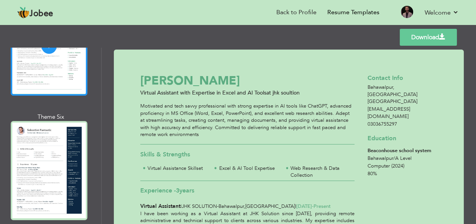
scroll to position [628, 0]
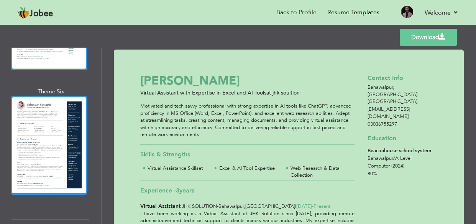
click at [54, 114] on div at bounding box center [49, 145] width 77 height 99
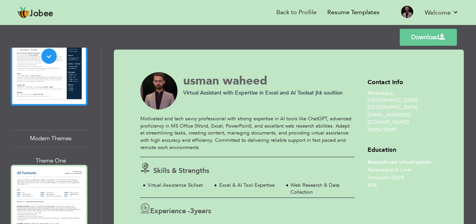
scroll to position [802, 0]
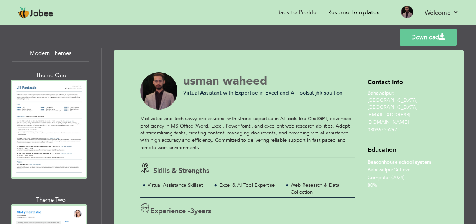
click at [54, 111] on div at bounding box center [49, 128] width 77 height 99
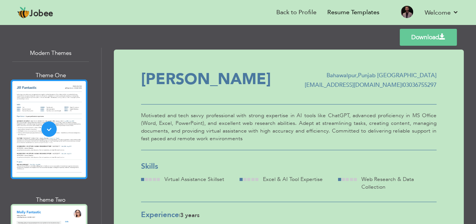
scroll to position [872, 0]
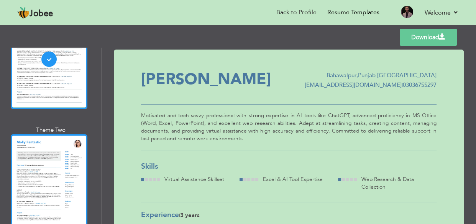
click at [54, 138] on div at bounding box center [49, 183] width 77 height 99
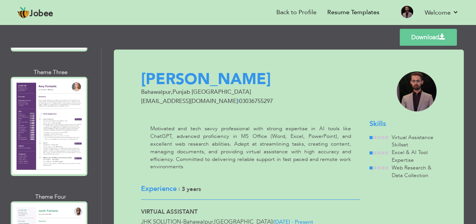
scroll to position [1569, 0]
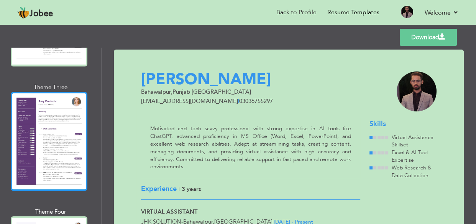
click at [42, 111] on div at bounding box center [49, 141] width 77 height 99
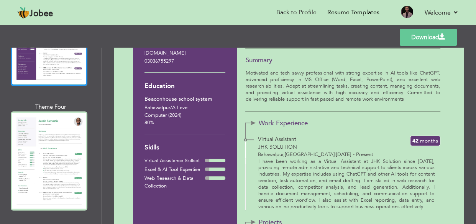
scroll to position [0, 0]
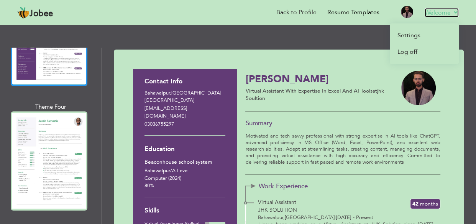
click at [438, 12] on link "Welcome" at bounding box center [442, 12] width 34 height 9
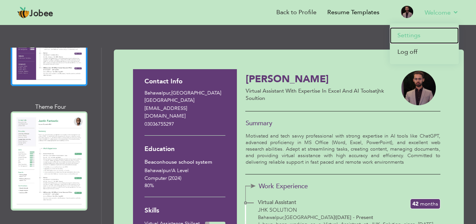
click at [414, 33] on link "Settings" at bounding box center [424, 35] width 69 height 16
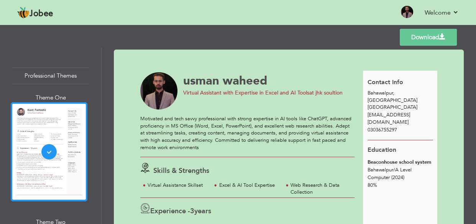
click at [330, 74] on div "[PERSON_NAME]" at bounding box center [270, 79] width 174 height 15
